Goal: Information Seeking & Learning: Learn about a topic

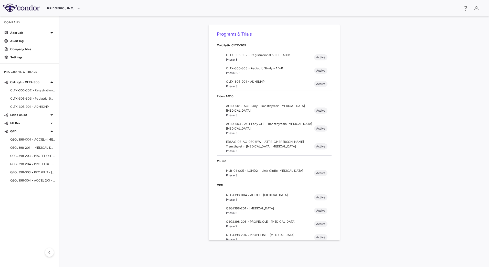
click at [272, 129] on span "AG10-504 • ACT Early OLE - Transthyretin [MEDICAL_DATA] [MEDICAL_DATA]" at bounding box center [270, 126] width 88 height 9
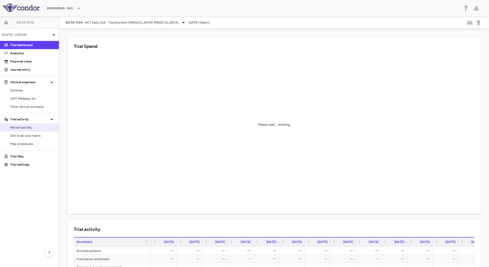
drag, startPoint x: 20, startPoint y: 124, endPoint x: 38, endPoint y: 125, distance: 17.9
click at [20, 124] on link "Patient activity" at bounding box center [29, 128] width 59 height 8
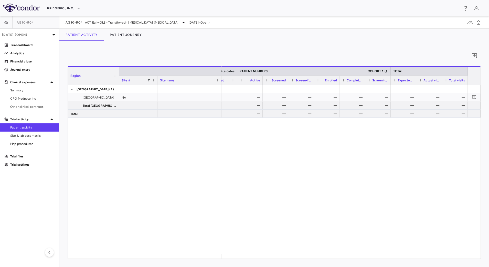
scroll to position [0, 189]
drag, startPoint x: 37, startPoint y: 135, endPoint x: 42, endPoint y: 135, distance: 4.6
click at [37, 135] on span "Site & lab cost matrix" at bounding box center [32, 135] width 45 height 5
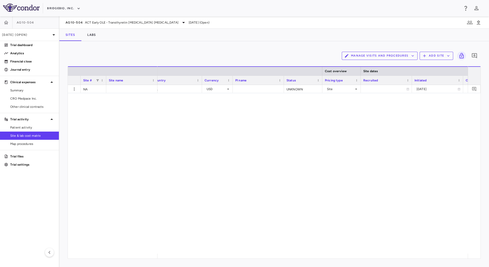
scroll to position [0, 434]
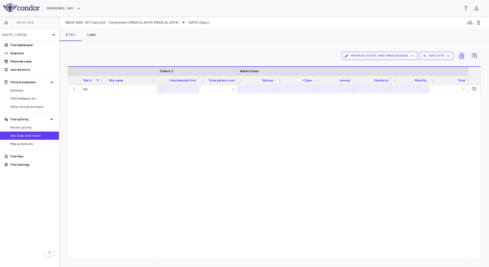
drag, startPoint x: 439, startPoint y: 259, endPoint x: 434, endPoint y: 259, distance: 4.9
click at [434, 259] on div "Manage Visits and Procedures Add Site 0 Drag here to set row groups Drag here t…" at bounding box center [274, 154] width 430 height 226
click at [93, 33] on button "Labs" at bounding box center [91, 35] width 21 height 12
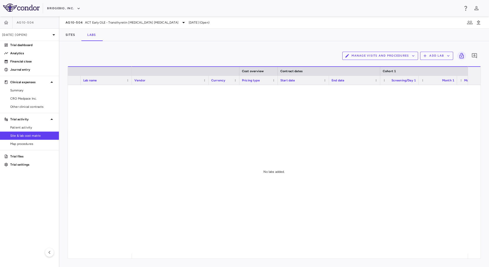
click at [404, 58] on button "Manage Visits and Procedures" at bounding box center [380, 56] width 76 height 8
click at [376, 66] on li "Visit Schedules" at bounding box center [375, 66] width 55 height 8
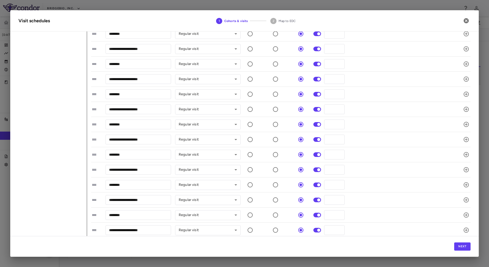
scroll to position [161, 0]
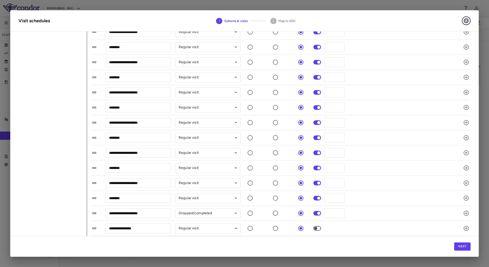
click at [465, 20] on icon "button" at bounding box center [466, 20] width 5 height 5
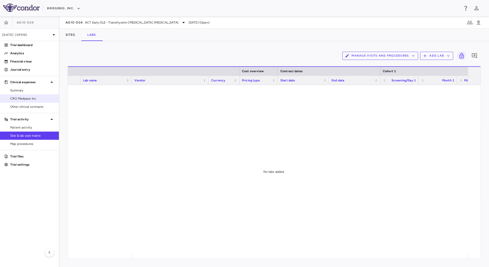
drag, startPoint x: 19, startPoint y: 98, endPoint x: 26, endPoint y: 96, distance: 7.6
click at [19, 98] on span "CRO Medpace Inc." at bounding box center [32, 98] width 45 height 5
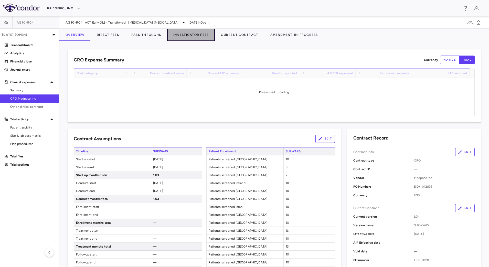
click at [191, 33] on button "Investigator Fees" at bounding box center [191, 35] width 48 height 12
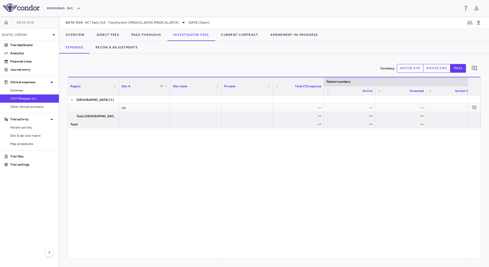
click at [410, 68] on button "native site" at bounding box center [410, 68] width 27 height 9
type button "site"
click at [82, 33] on button "Overview" at bounding box center [74, 35] width 31 height 12
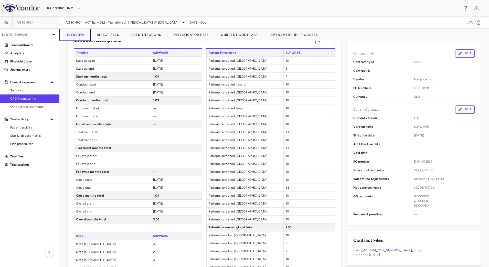
scroll to position [85, 0]
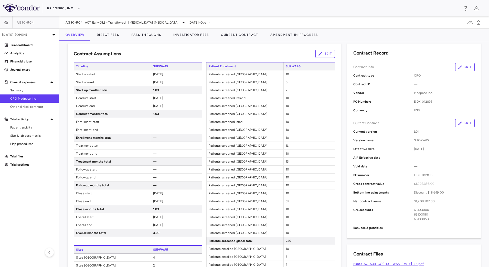
click at [294, 52] on div "Contract Assumptions Edit" at bounding box center [204, 54] width 261 height 8
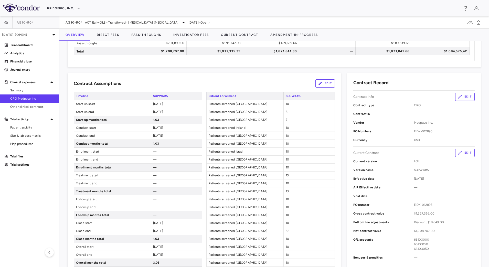
scroll to position [183, 0]
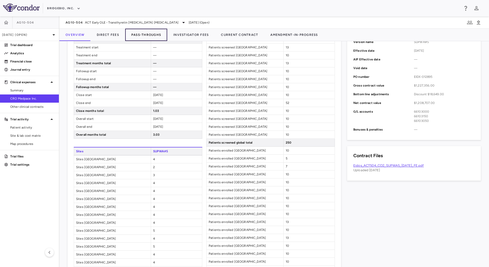
click at [137, 36] on button "Pass-Throughs" at bounding box center [146, 35] width 42 height 12
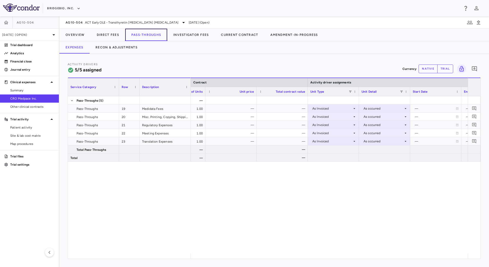
scroll to position [0, 291]
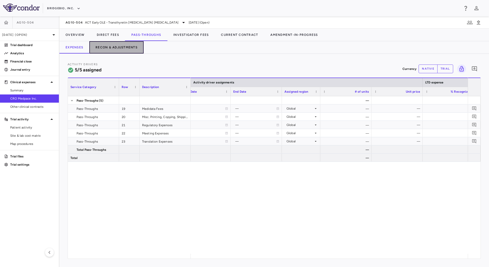
click at [116, 47] on button "Recon & Adjustments" at bounding box center [116, 47] width 54 height 12
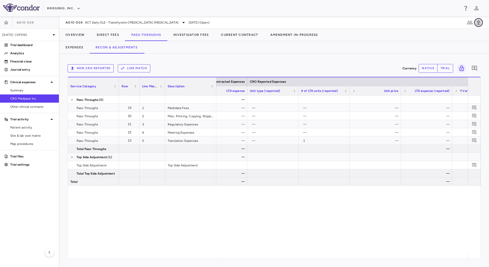
click at [480, 23] on icon "button" at bounding box center [478, 22] width 6 height 6
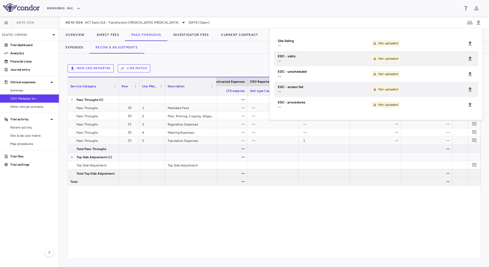
click at [223, 52] on div "Expenses Recon & Adjustments" at bounding box center [274, 47] width 430 height 12
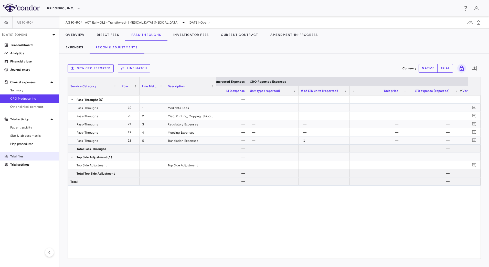
click at [28, 157] on p "Trial files" at bounding box center [32, 156] width 45 height 5
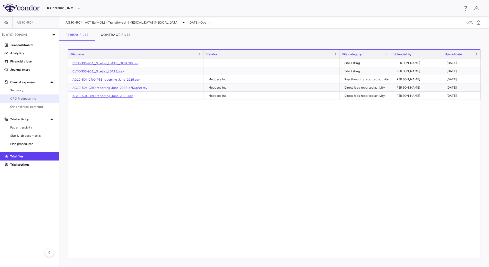
click at [26, 99] on span "CRO Medpace Inc." at bounding box center [32, 98] width 45 height 5
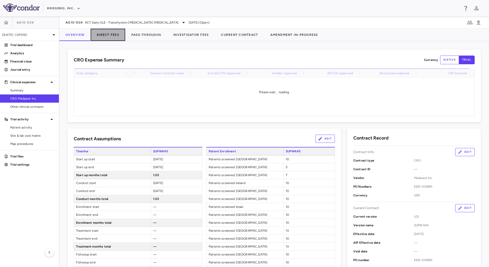
click at [110, 36] on button "Direct Fees" at bounding box center [108, 35] width 35 height 12
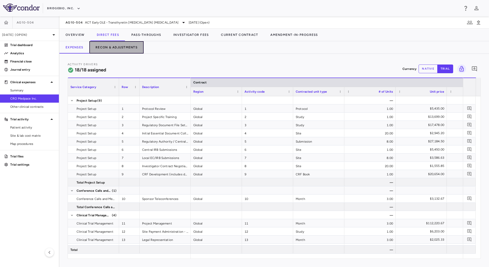
click at [122, 49] on button "Recon & Adjustments" at bounding box center [116, 47] width 54 height 12
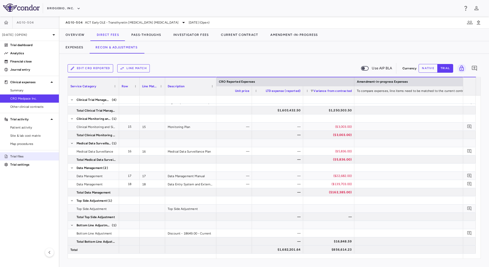
click at [25, 157] on p "Trial files" at bounding box center [32, 156] width 45 height 5
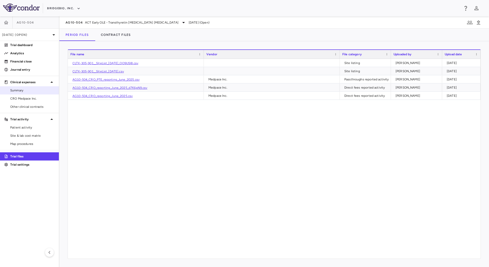
drag, startPoint x: 20, startPoint y: 101, endPoint x: 33, endPoint y: 94, distance: 14.2
click at [20, 101] on span "CRO Medpace Inc." at bounding box center [32, 98] width 45 height 5
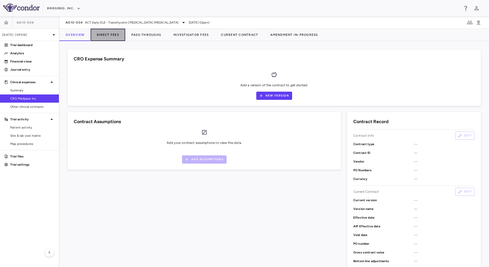
click at [109, 32] on button "Direct Fees" at bounding box center [108, 35] width 35 height 12
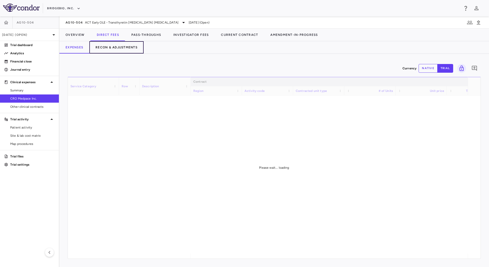
click at [124, 42] on button "Recon & Adjustments" at bounding box center [116, 47] width 54 height 12
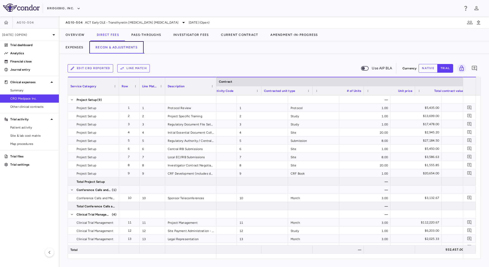
scroll to position [0, 57]
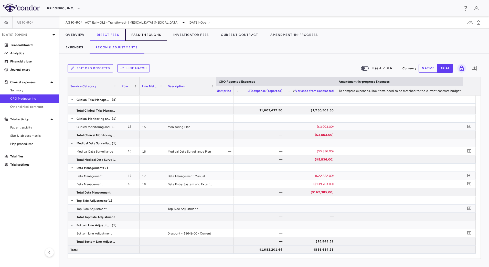
click at [149, 35] on button "Pass-Throughs" at bounding box center [146, 35] width 42 height 12
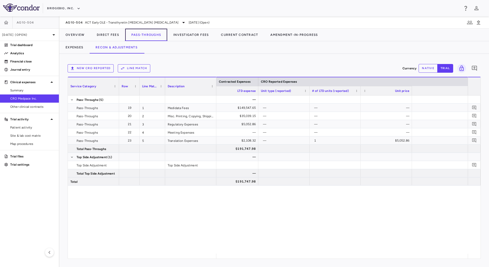
scroll to position [0, 466]
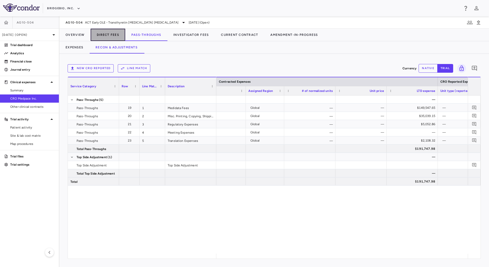
click at [106, 35] on button "Direct Fees" at bounding box center [108, 35] width 35 height 12
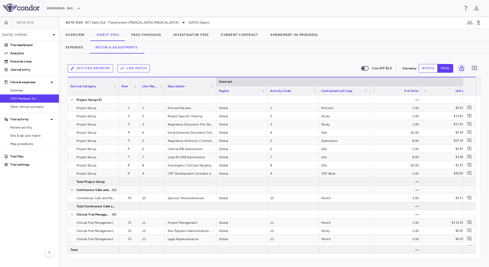
drag, startPoint x: 258, startPoint y: 262, endPoint x: 391, endPoint y: 264, distance: 133.4
click at [393, 265] on div "Edit CRO reported Line Match Use AIP BLA Currency native trial 0 Service Catego…" at bounding box center [274, 160] width 430 height 213
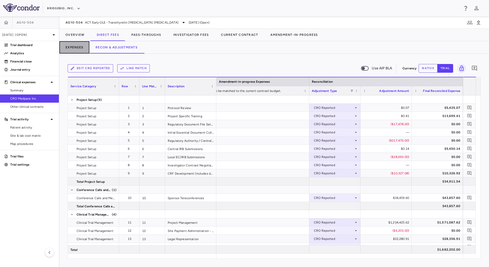
click at [81, 46] on button "Expenses" at bounding box center [74, 47] width 30 height 12
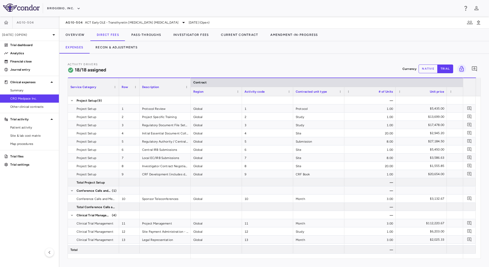
click at [365, 45] on div "Expenses Recon & Adjustments" at bounding box center [274, 47] width 430 height 12
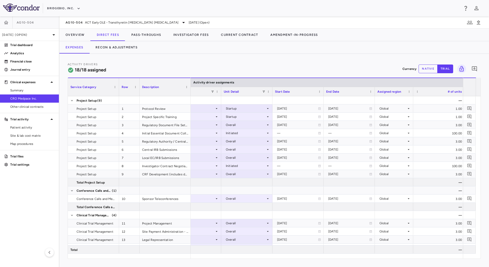
scroll to position [0, 283]
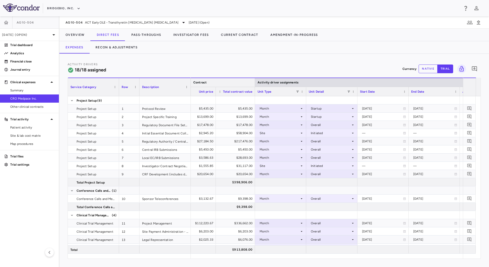
drag, startPoint x: 324, startPoint y: 81, endPoint x: 250, endPoint y: 80, distance: 74.8
click at [254, 80] on div at bounding box center [255, 82] width 2 height 9
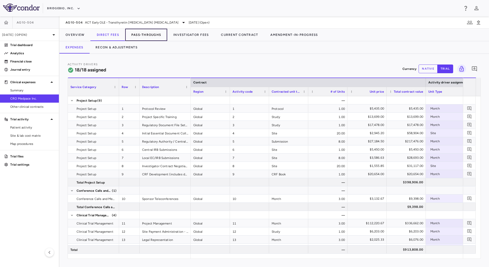
click at [138, 36] on button "Pass-Throughs" at bounding box center [146, 35] width 42 height 12
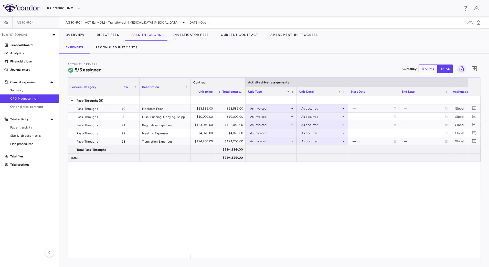
drag, startPoint x: 370, startPoint y: 81, endPoint x: 235, endPoint y: 92, distance: 135.1
click at [237, 76] on div "Activity Drivers 5/5 assigned Currency native trial 0 Service Category Drag her…" at bounding box center [274, 160] width 413 height 197
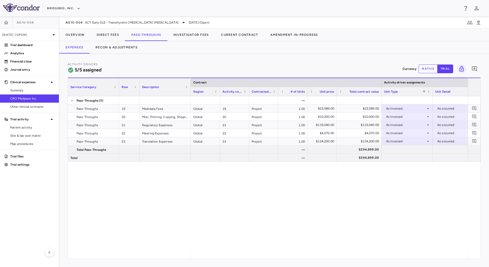
drag, startPoint x: 365, startPoint y: 93, endPoint x: 381, endPoint y: 99, distance: 17.2
click at [381, 99] on div "Service Category Row Description Contract Activity driver assignments 19" at bounding box center [274, 168] width 413 height 181
click at [29, 52] on p "Analytics" at bounding box center [32, 53] width 45 height 5
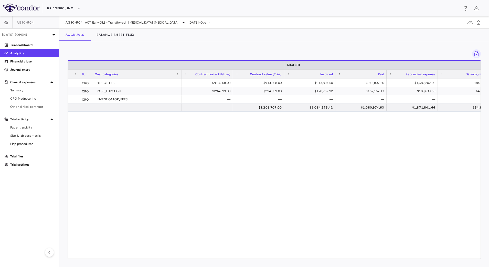
scroll to position [0, 171]
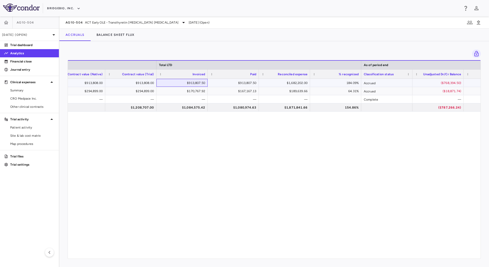
click at [180, 83] on div "$913,807.50" at bounding box center [183, 83] width 44 height 8
click at [224, 91] on div "$167,167.13" at bounding box center [234, 91] width 44 height 8
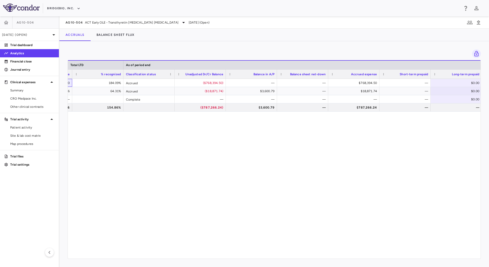
scroll to position [0, 510]
click at [179, 83] on div "($768,394.50)" at bounding box center [199, 83] width 44 height 8
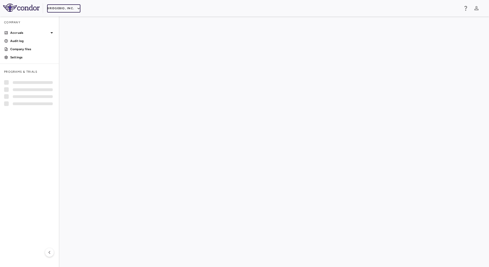
click at [73, 7] on button "BridgeBio, Inc." at bounding box center [63, 8] width 33 height 8
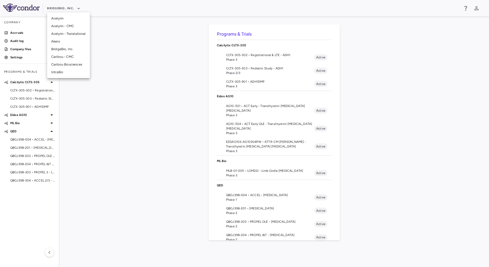
click at [229, 70] on div at bounding box center [244, 133] width 489 height 267
click at [235, 71] on span "Phase 2/3" at bounding box center [270, 73] width 88 height 5
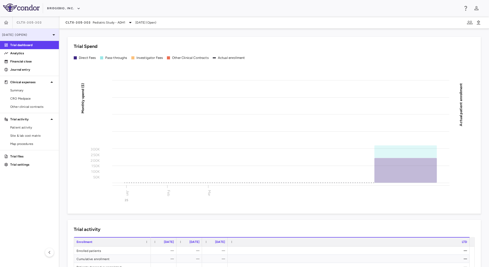
click at [47, 31] on div "Mar 2025 (Open)" at bounding box center [29, 35] width 59 height 12
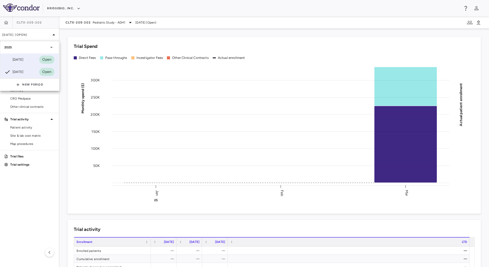
click at [23, 57] on div "Jun 2025" at bounding box center [13, 60] width 19 height 6
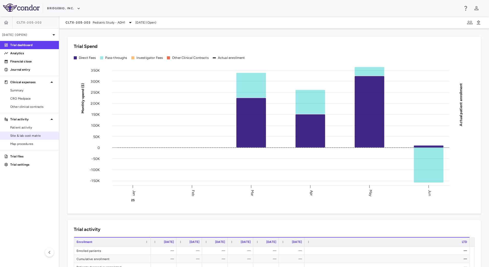
click at [24, 138] on link "Site & lab cost matrix" at bounding box center [29, 136] width 59 height 8
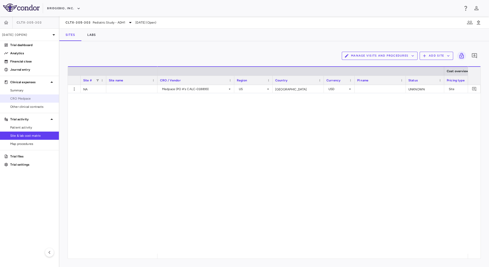
drag, startPoint x: 36, startPoint y: 97, endPoint x: 41, endPoint y: 94, distance: 5.4
click at [36, 97] on span "CRO Medpace" at bounding box center [32, 98] width 45 height 5
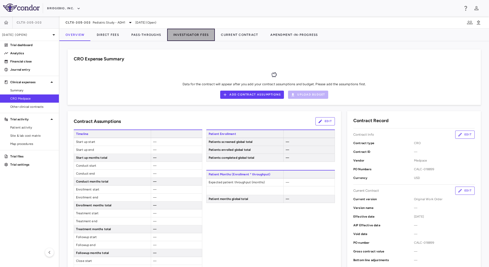
click at [183, 33] on button "Investigator Fees" at bounding box center [191, 35] width 48 height 12
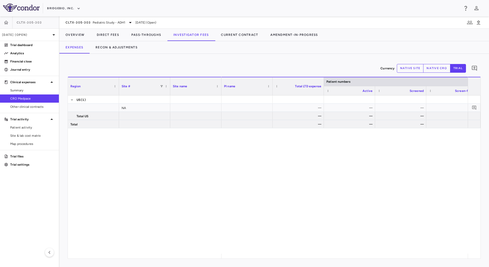
click at [408, 70] on button "native site" at bounding box center [410, 68] width 27 height 9
type button "site"
click at [26, 129] on span "Patient activity" at bounding box center [32, 127] width 45 height 5
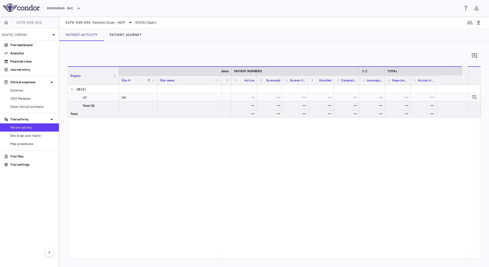
scroll to position [0, 189]
click at [32, 135] on span "Site & lab cost matrix" at bounding box center [32, 135] width 45 height 5
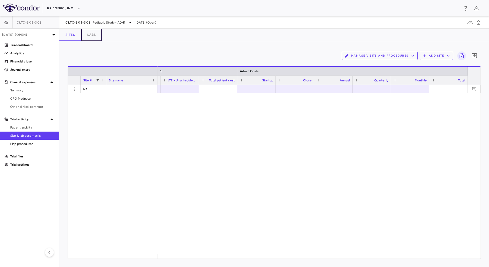
click at [93, 36] on button "Labs" at bounding box center [91, 35] width 21 height 12
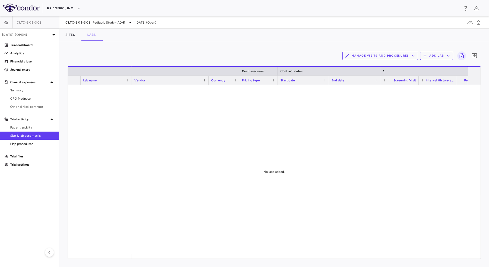
click at [398, 53] on button "Manage Visits and Procedures" at bounding box center [380, 56] width 76 height 8
click at [382, 65] on li "Visit Schedules" at bounding box center [375, 66] width 55 height 8
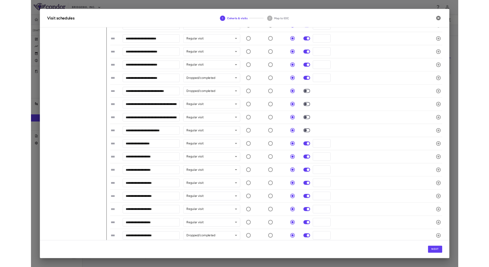
scroll to position [347, 0]
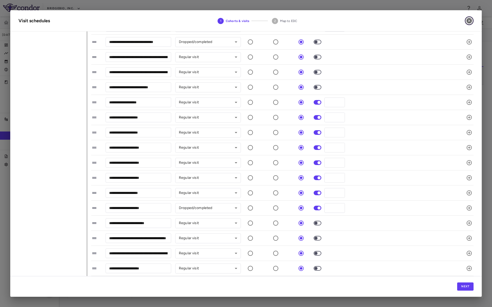
click at [467, 21] on icon "button" at bounding box center [468, 20] width 5 height 5
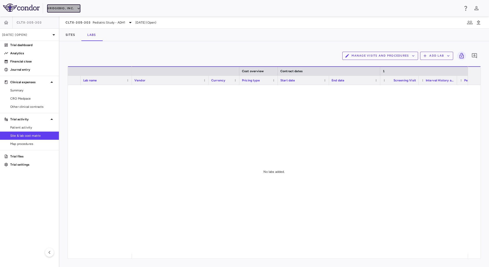
click at [65, 7] on button "BridgeBio, Inc." at bounding box center [63, 8] width 33 height 8
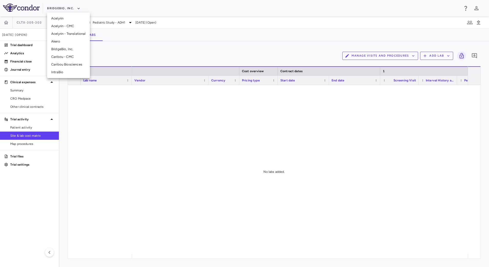
click at [137, 25] on div at bounding box center [244, 133] width 489 height 267
click at [126, 21] on div "CLTX-305-303 Pediatric Study - ADH1" at bounding box center [100, 22] width 68 height 6
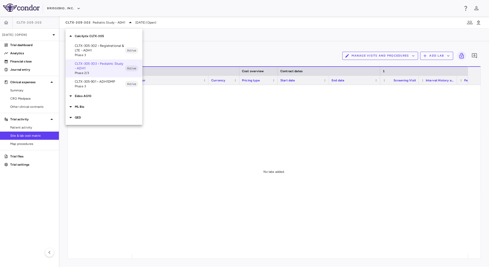
click at [203, 56] on div at bounding box center [244, 133] width 489 height 267
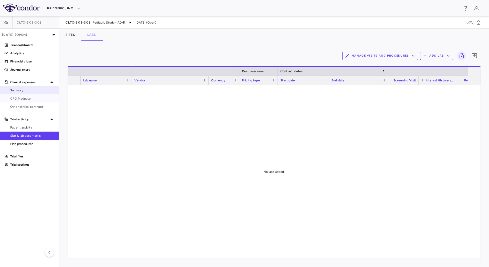
drag, startPoint x: 19, startPoint y: 99, endPoint x: 39, endPoint y: 90, distance: 22.1
click at [19, 99] on span "CRO Medpace" at bounding box center [32, 98] width 45 height 5
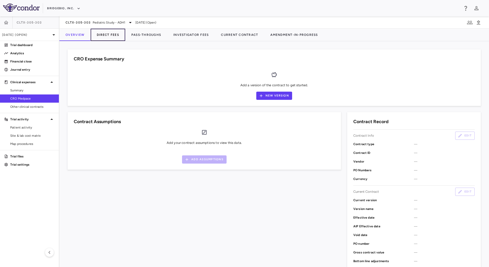
click at [117, 37] on button "Direct Fees" at bounding box center [108, 35] width 35 height 12
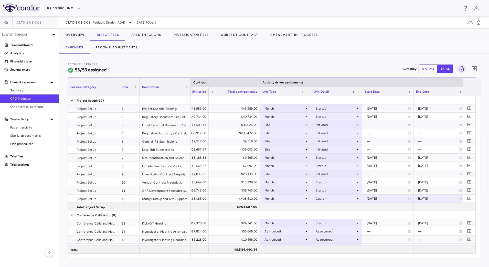
scroll to position [0, 476]
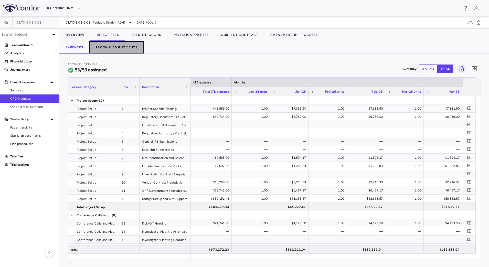
click at [124, 45] on button "Recon & Adjustments" at bounding box center [116, 47] width 54 height 12
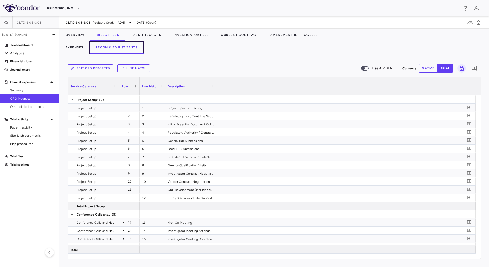
scroll to position [0, 1021]
